Goal: Find specific page/section: Find specific page/section

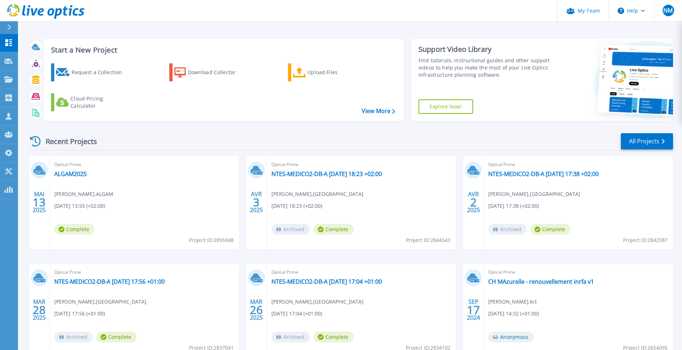
click at [314, 137] on div "Recent Projects All Projects" at bounding box center [351, 141] width 646 height 18
click at [0, 81] on html "My Team Help NM Admin d'équipe de partenaire [PERSON_NAME] [EMAIL_ADDRESS][PERS…" at bounding box center [341, 161] width 682 height 322
click at [4, 79] on link "Projects Projects" at bounding box center [9, 79] width 18 height 18
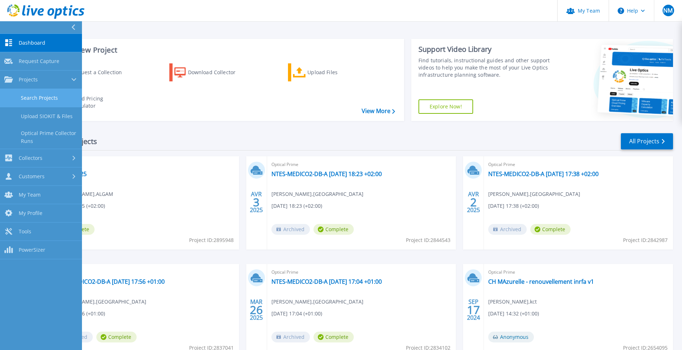
click at [61, 91] on link "Search Projects" at bounding box center [41, 98] width 82 height 18
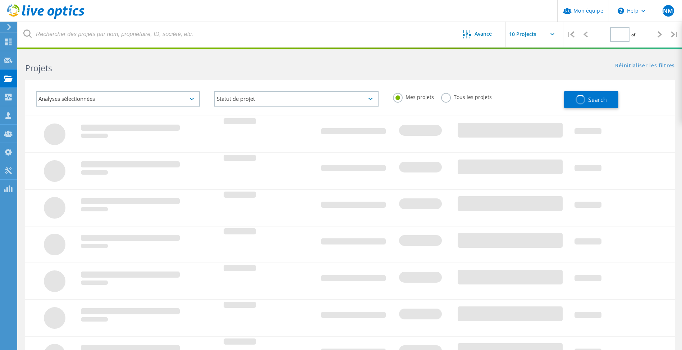
type input "1"
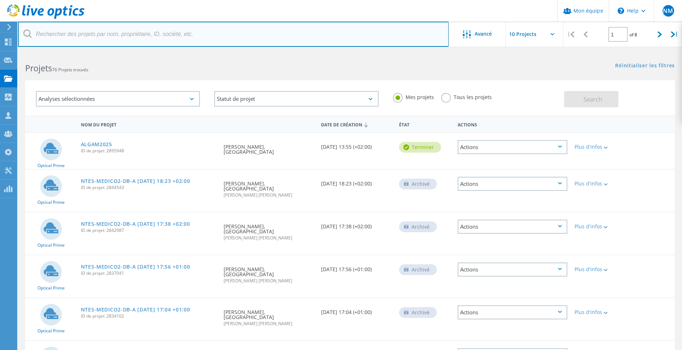
click at [92, 38] on input "text" at bounding box center [233, 34] width 431 height 25
type input "keredes"
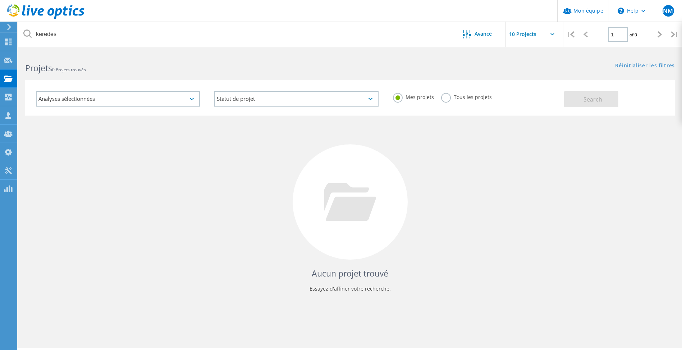
click at [446, 96] on label "Tous les projets" at bounding box center [466, 96] width 51 height 7
click at [0, 0] on input "Tous les projets" at bounding box center [0, 0] width 0 height 0
click at [590, 97] on span "Search" at bounding box center [593, 99] width 19 height 8
click at [545, 197] on div "Aucun projet trouvé Essayez d'affiner votre recherche." at bounding box center [350, 208] width 650 height 186
